Goal: Task Accomplishment & Management: Manage account settings

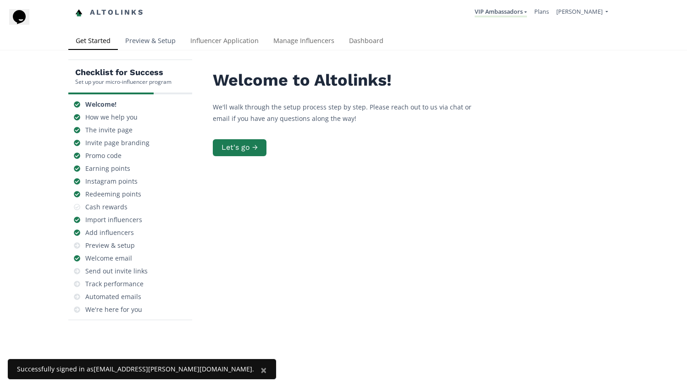
click at [154, 38] on link "Preview & Setup" at bounding box center [150, 42] width 65 height 18
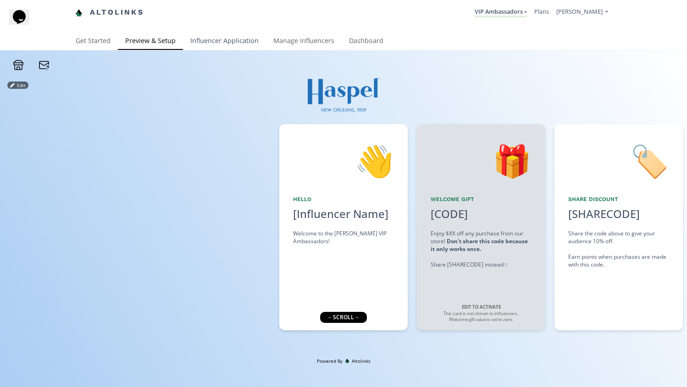
click at [223, 43] on link "Influencer Application" at bounding box center [224, 42] width 83 height 18
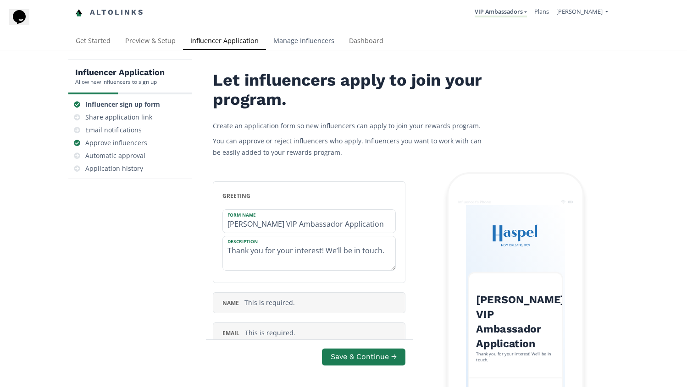
click at [300, 43] on link "Manage Influencers" at bounding box center [304, 42] width 76 height 18
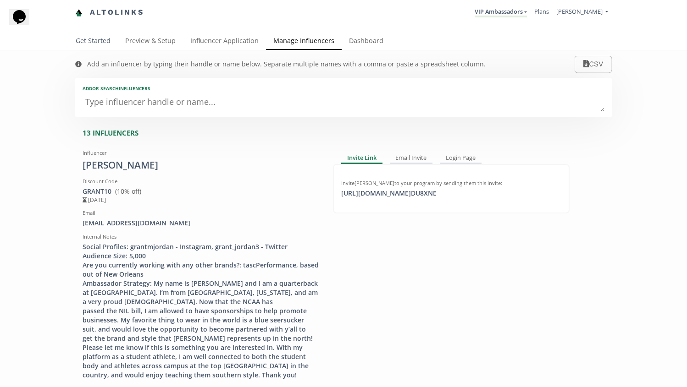
click at [107, 44] on link "Get Started" at bounding box center [93, 42] width 50 height 18
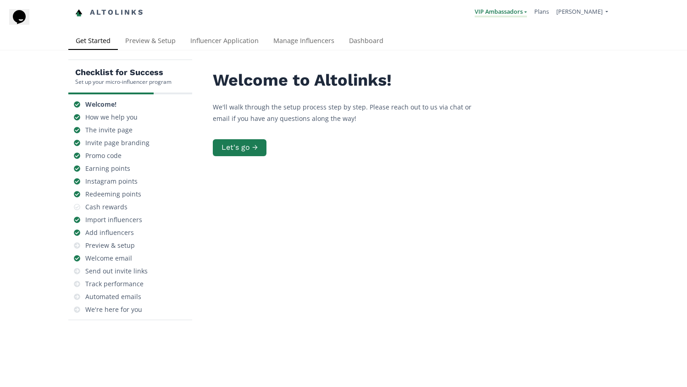
click at [527, 10] on link "VIP Ambassadors" at bounding box center [501, 12] width 52 height 10
click at [598, 11] on span "[PERSON_NAME]" at bounding box center [579, 11] width 46 height 8
click at [579, 76] on link "Manage Team Users" at bounding box center [568, 75] width 77 height 16
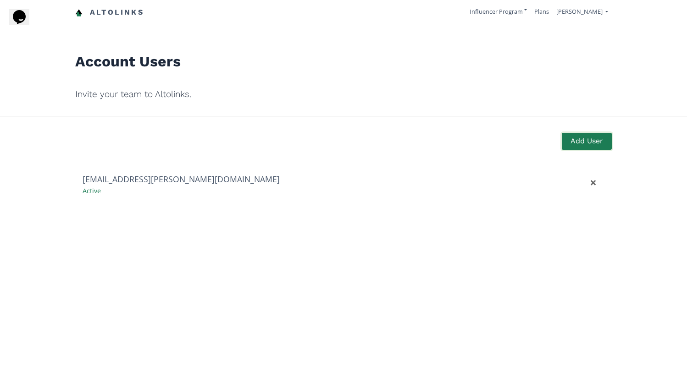
click at [583, 138] on button "Add User" at bounding box center [586, 142] width 53 height 20
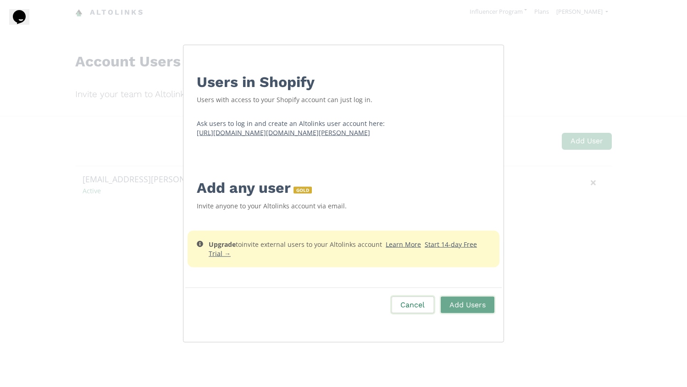
click at [414, 309] on button "Cancel" at bounding box center [412, 305] width 44 height 20
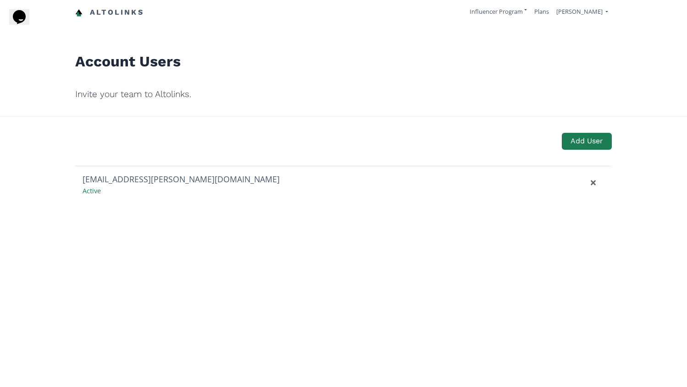
click at [301, 1] on nav "Altolinks Influencer Program VIP Ambassadors Create another program" at bounding box center [343, 12] width 537 height 25
